Goal: Task Accomplishment & Management: Complete application form

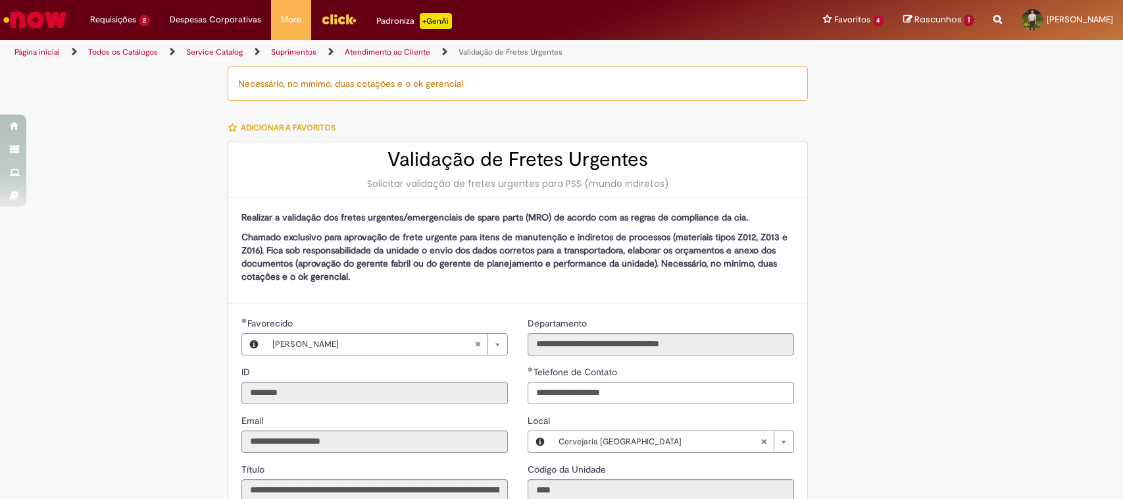
select select "*"
select select "**********"
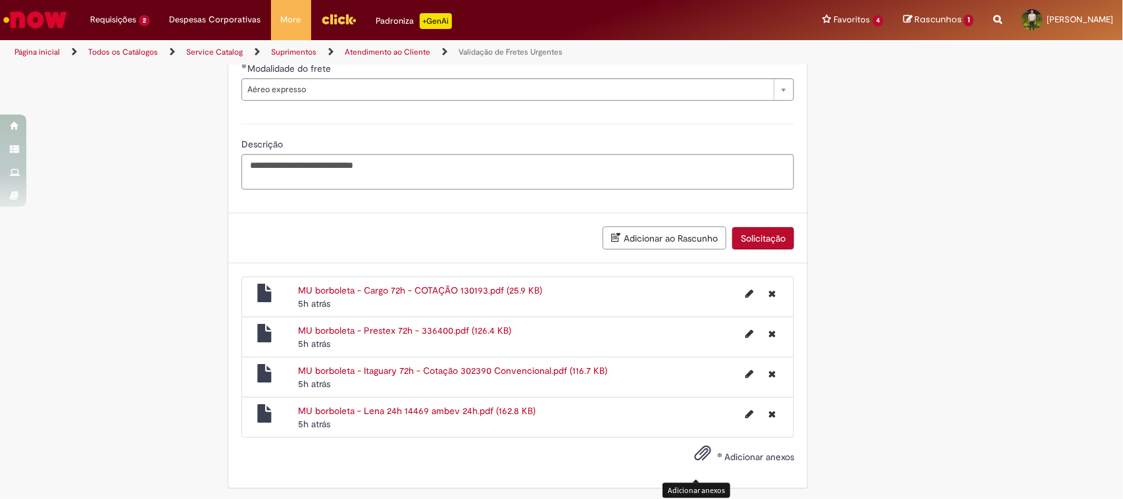
scroll to position [1192, 0]
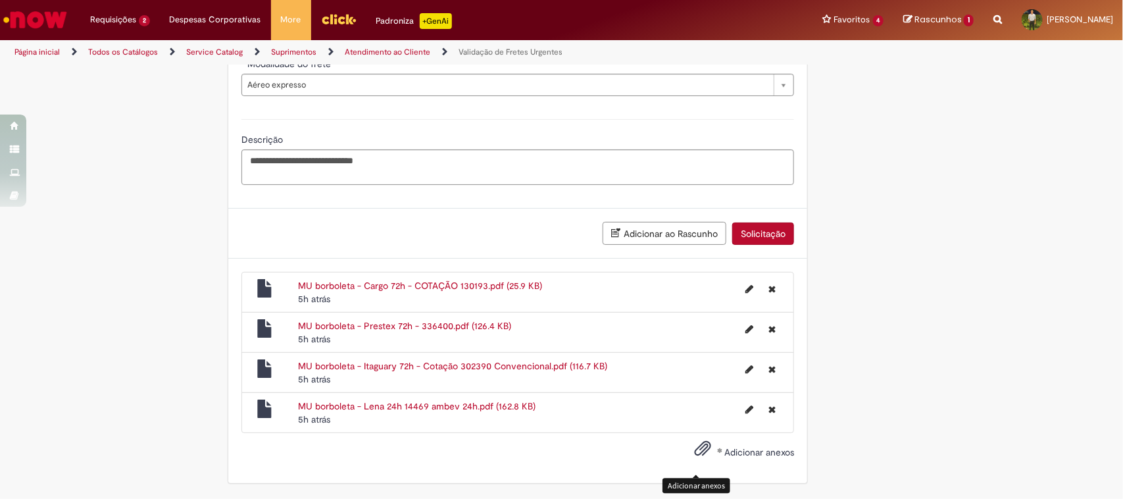
click at [707, 239] on button "Adicionar ao Rascunho" at bounding box center [664, 233] width 124 height 23
click at [717, 451] on span at bounding box center [719, 449] width 5 height 5
click at [0, 0] on input "Adicionar anexos" at bounding box center [0, 0] width 0 height 0
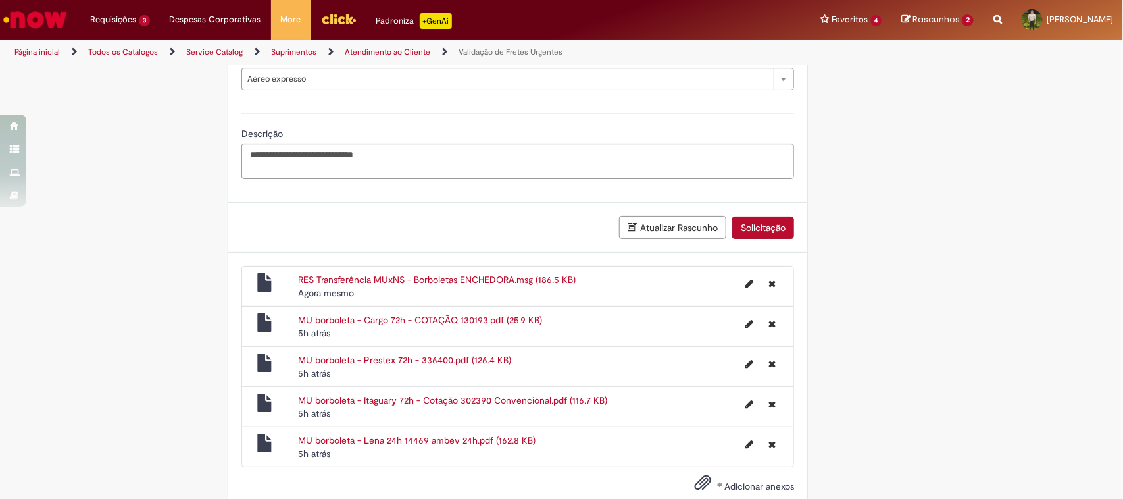
click at [741, 224] on button "Solicitação" at bounding box center [763, 227] width 62 height 22
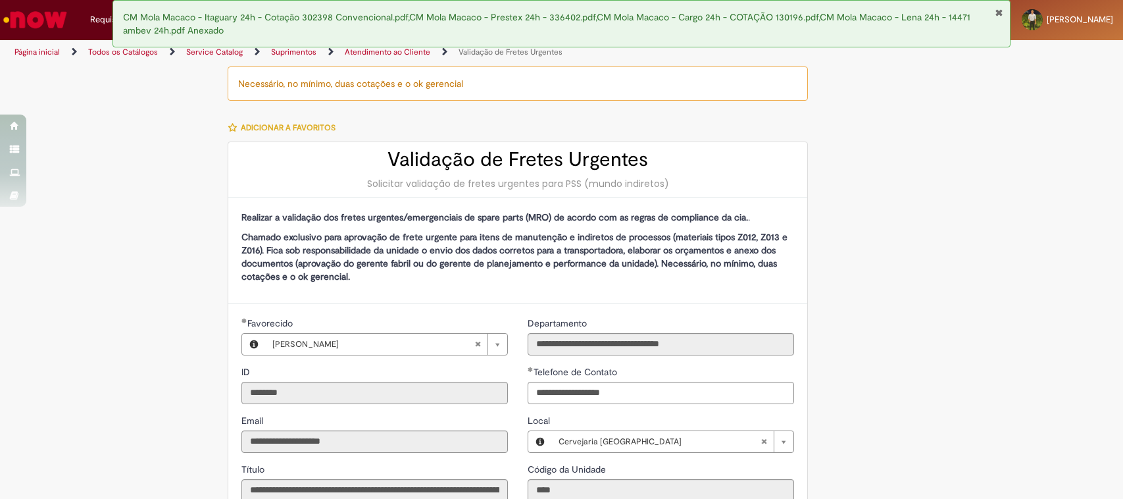
select select "*"
select select "**********"
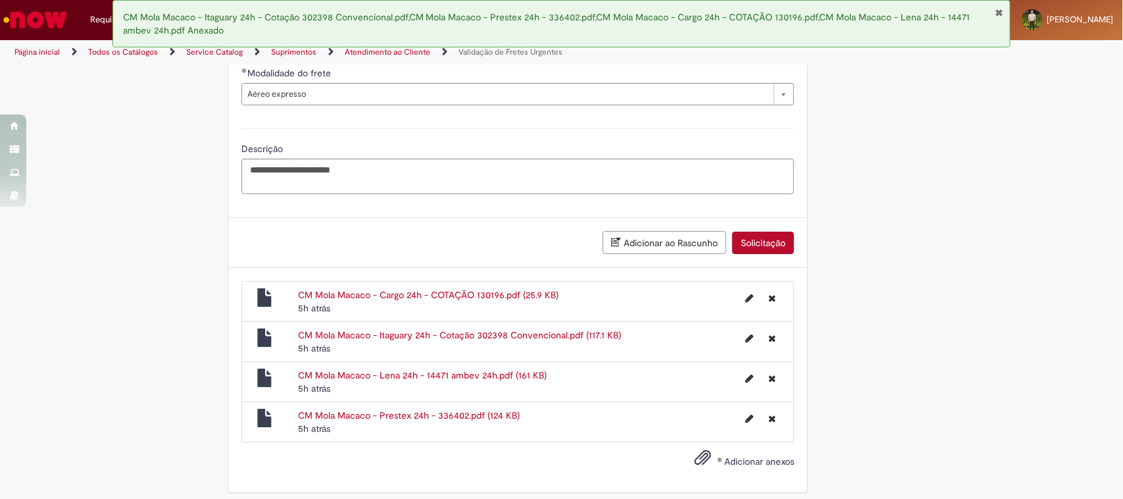
scroll to position [1192, 0]
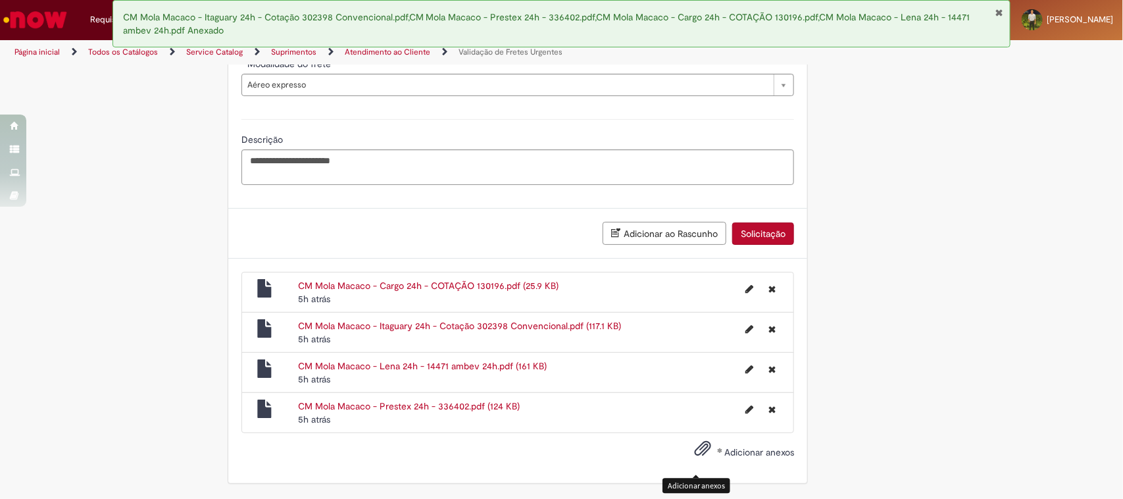
click at [695, 453] on span "Adicionar anexos" at bounding box center [703, 449] width 16 height 16
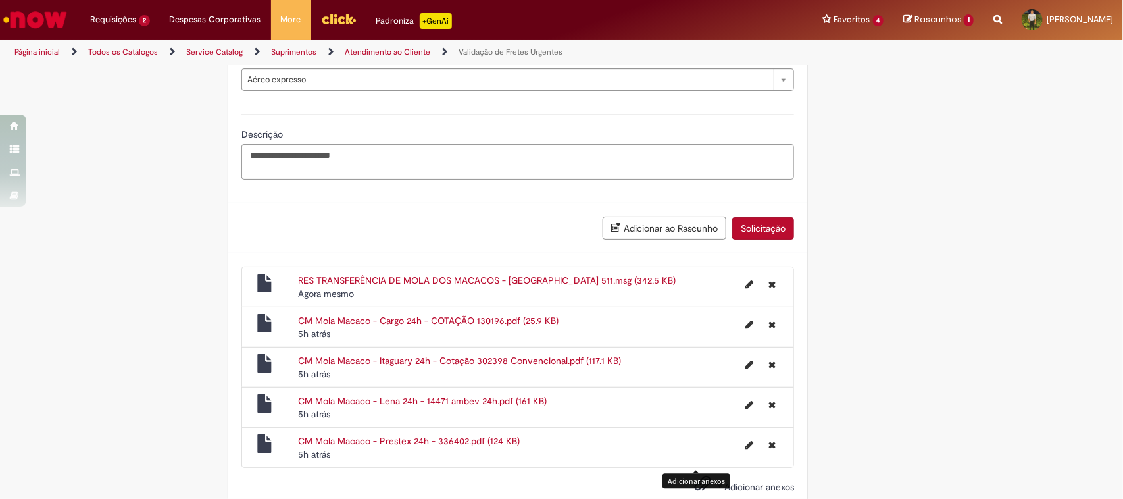
click at [770, 226] on button "Solicitação" at bounding box center [763, 228] width 62 height 22
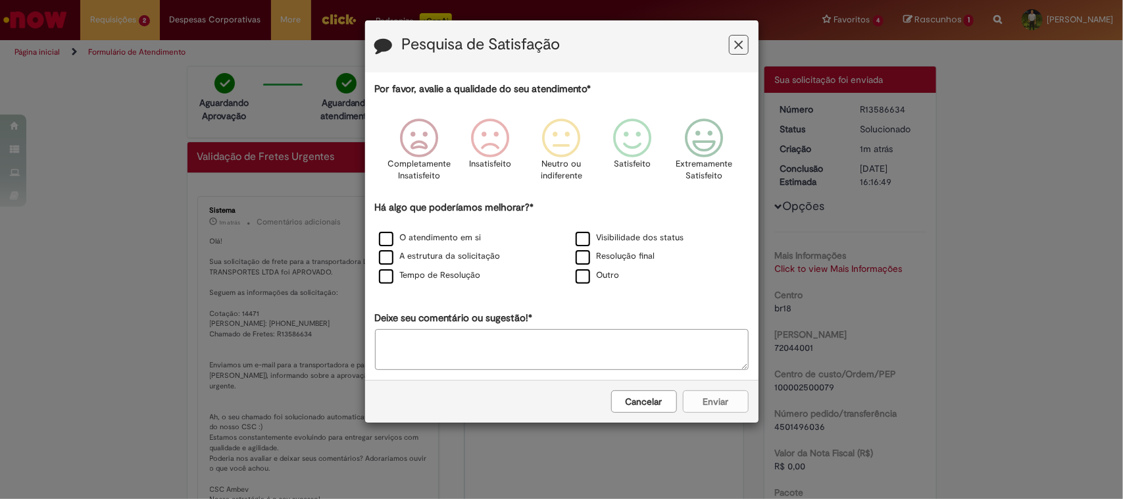
click at [735, 50] on icon "Feedback" at bounding box center [738, 45] width 9 height 14
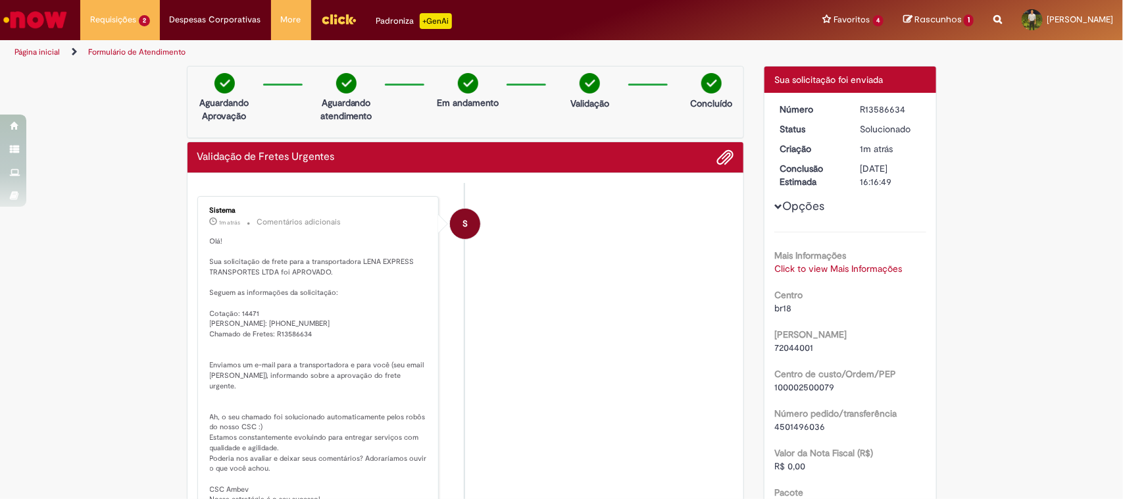
scroll to position [82, 0]
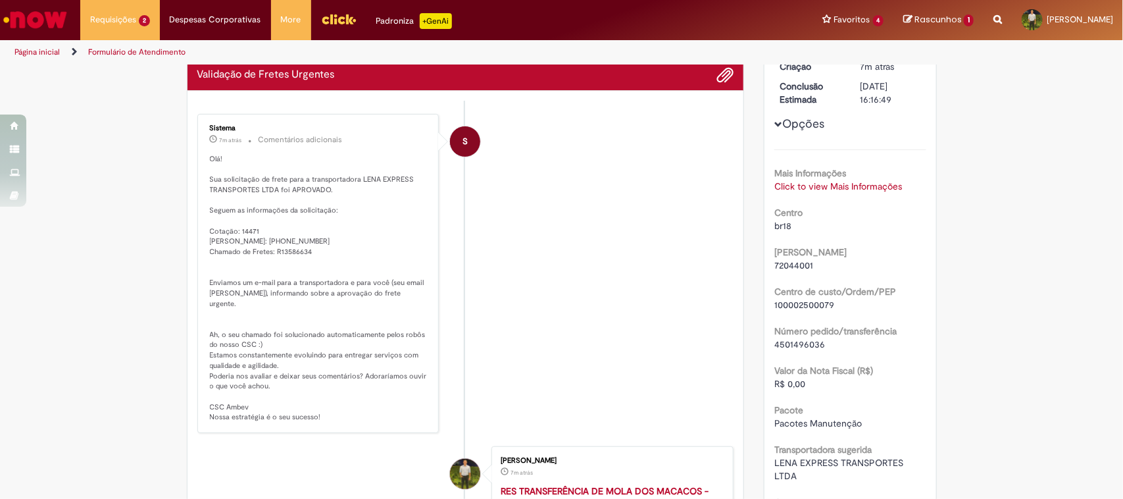
click at [286, 237] on p "Olá! Sua solicitação de frete para a transportadora LENA EXPRESS TRANSPORTES LT…" at bounding box center [319, 288] width 219 height 268
copy p "4501496036"
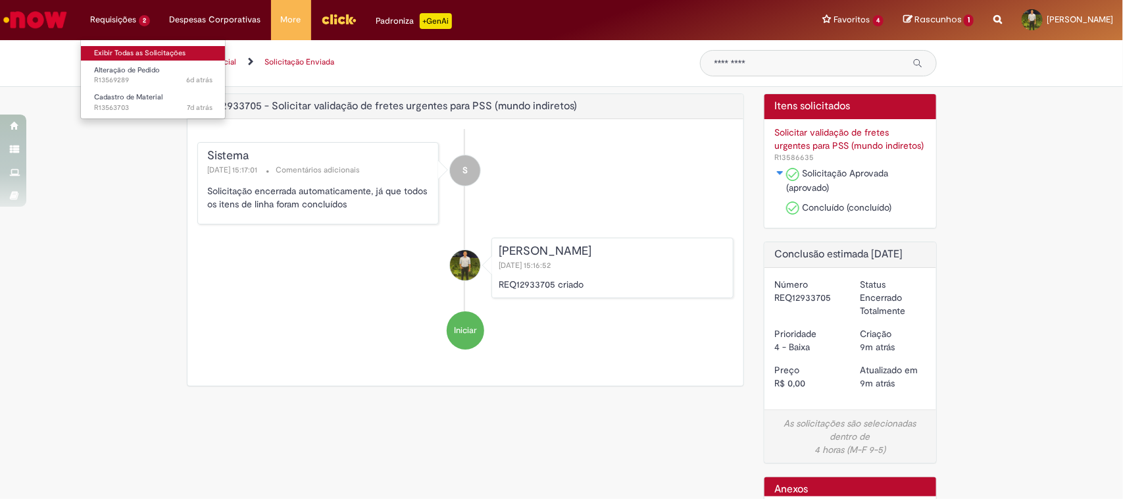
click at [155, 51] on link "Exibir Todas as Solicitações" at bounding box center [153, 53] width 145 height 14
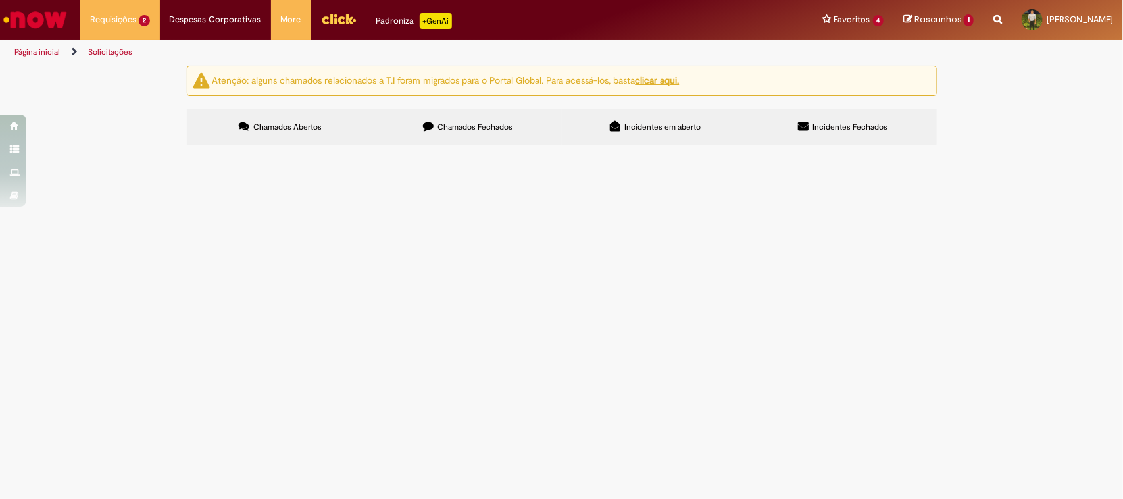
click at [439, 118] on label "Chamados Fechados" at bounding box center [467, 127] width 187 height 36
click at [0, 0] on span "Frete para as borboletas da ECH" at bounding box center [0, 0] width 0 height 0
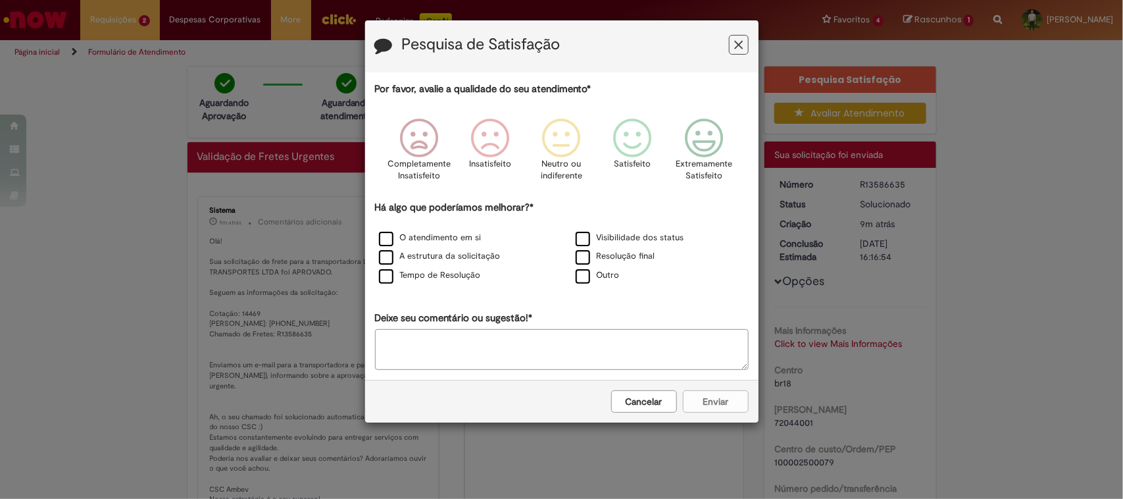
click at [737, 54] on button "Feedback" at bounding box center [739, 45] width 20 height 20
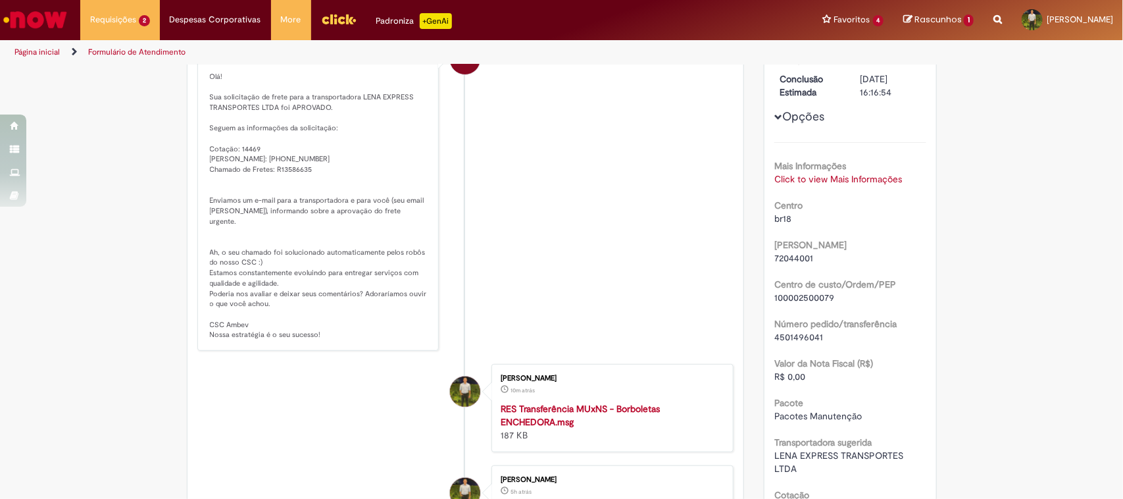
scroll to position [82, 0]
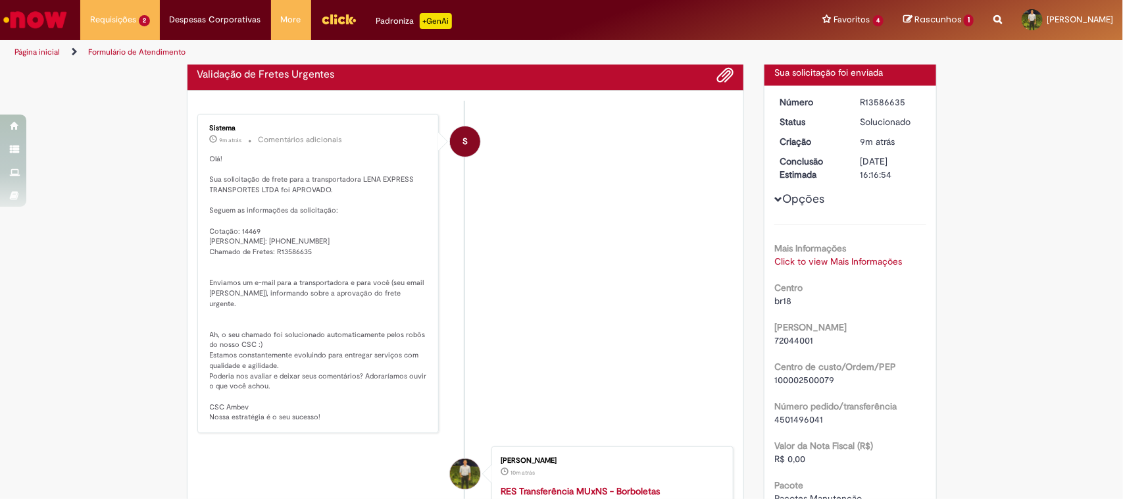
click at [278, 201] on p "Olá! Sua solicitação de frete para a transportadora LENA EXPRESS TRANSPORTES LT…" at bounding box center [319, 288] width 219 height 268
